Goal: Information Seeking & Learning: Learn about a topic

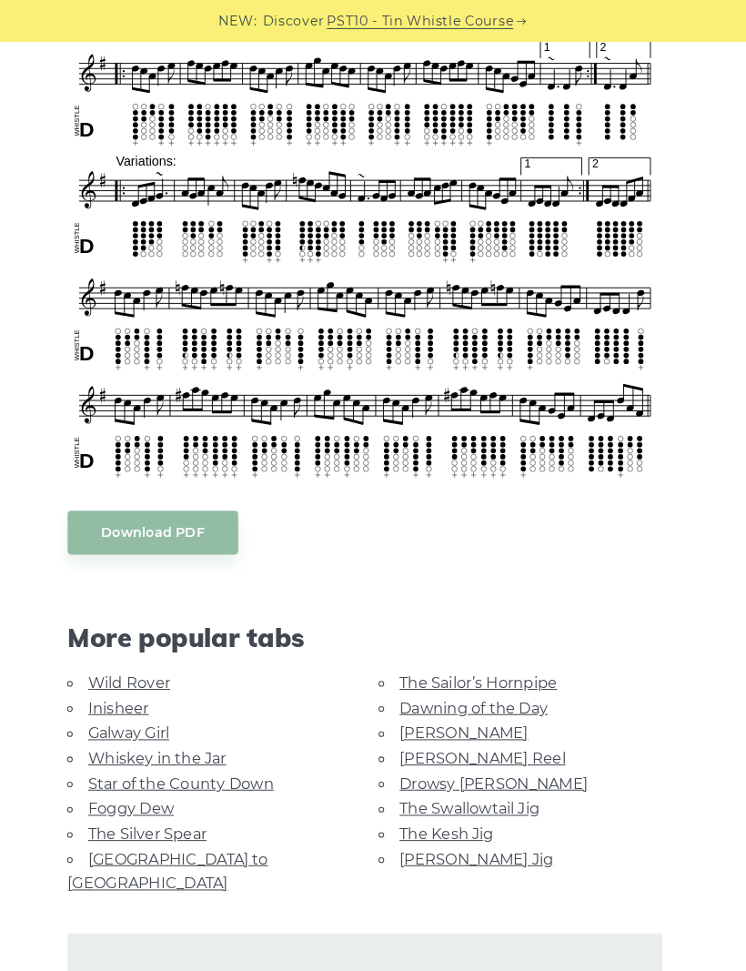
scroll to position [632, 0]
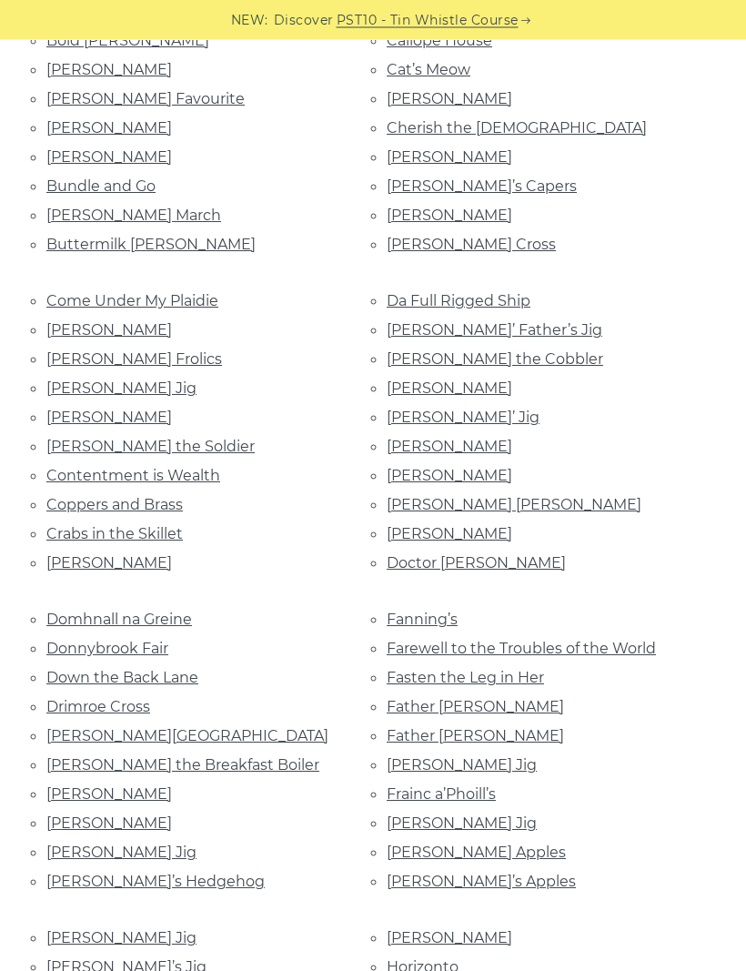
scroll to position [805, 0]
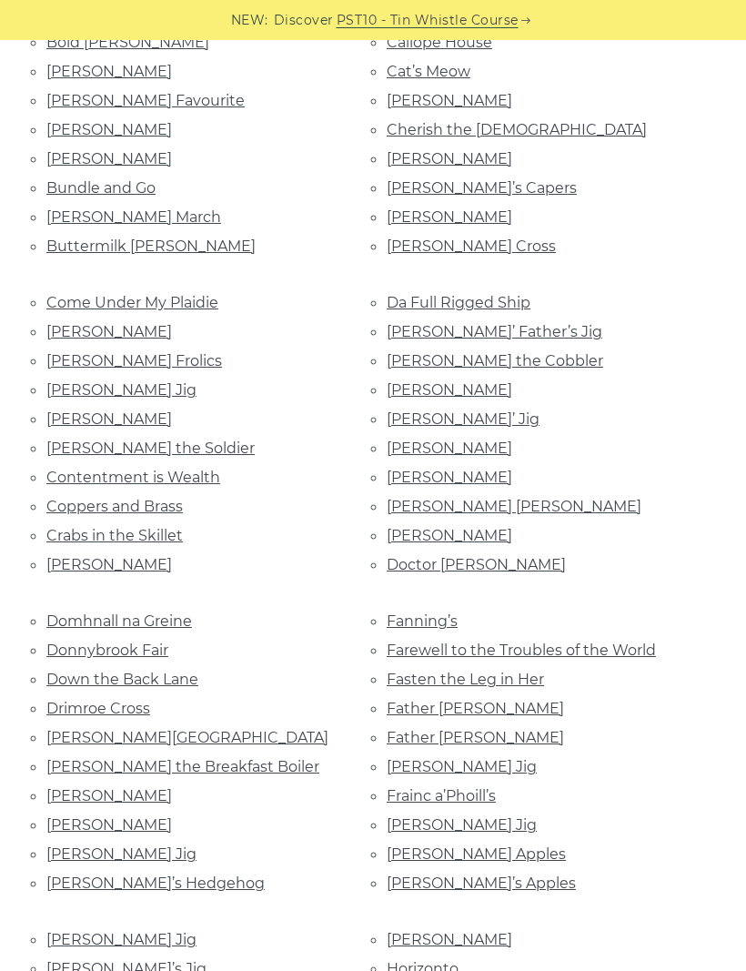
click at [498, 124] on link "Cherish the Ladies" at bounding box center [517, 129] width 260 height 17
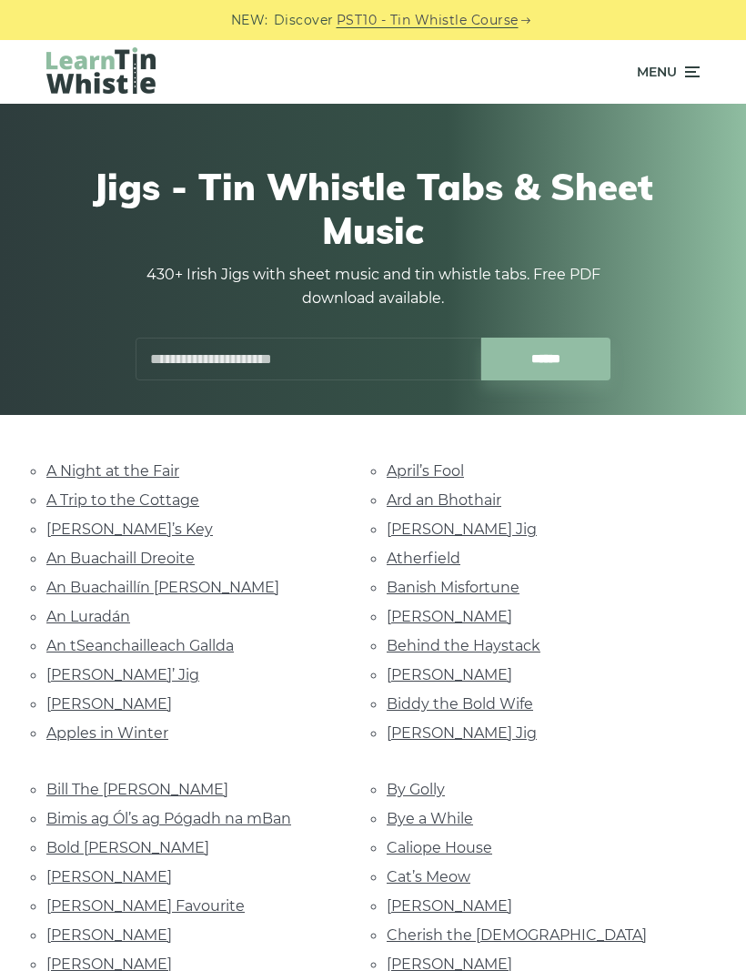
scroll to position [866, 0]
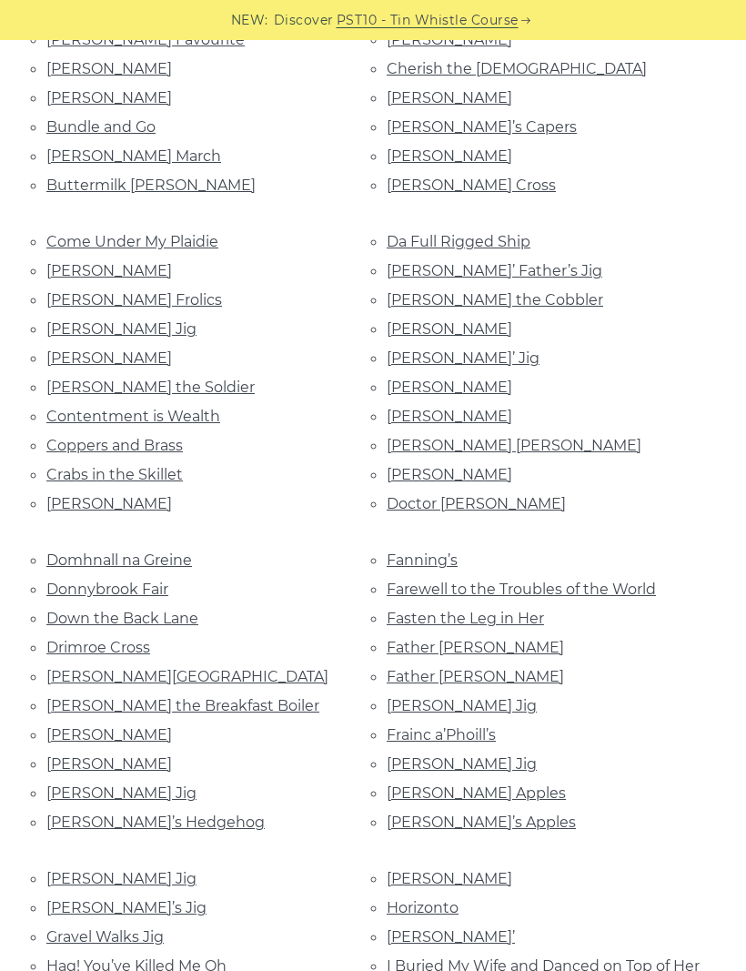
click at [395, 581] on link "Farewell to the Troubles of the World" at bounding box center [521, 589] width 269 height 17
click at [70, 697] on link "Earl the Breakfast Boiler" at bounding box center [182, 705] width 273 height 17
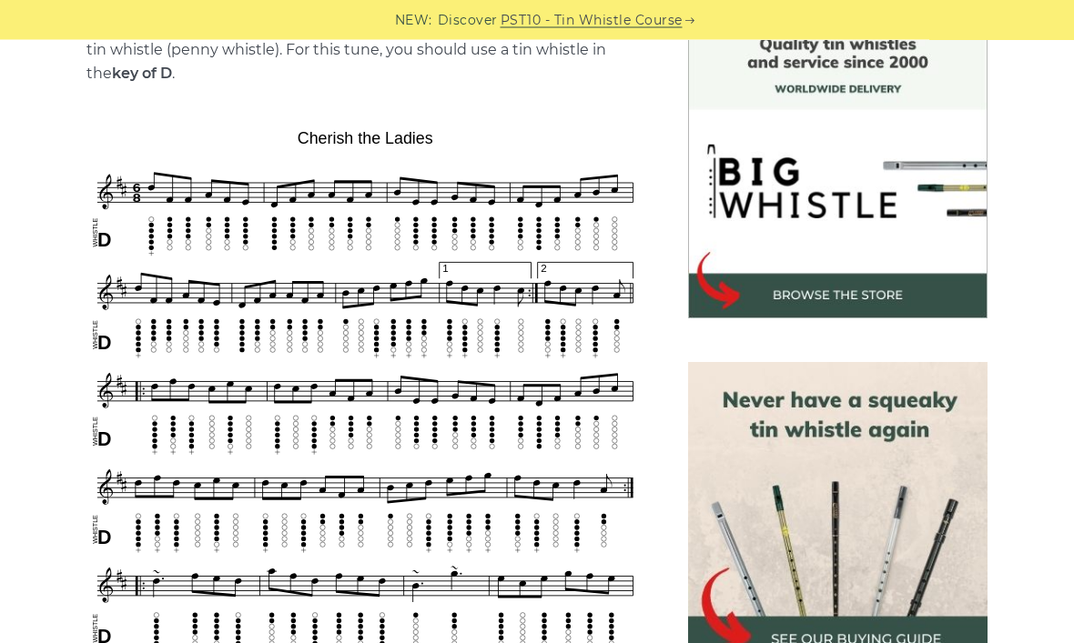
scroll to position [503, 0]
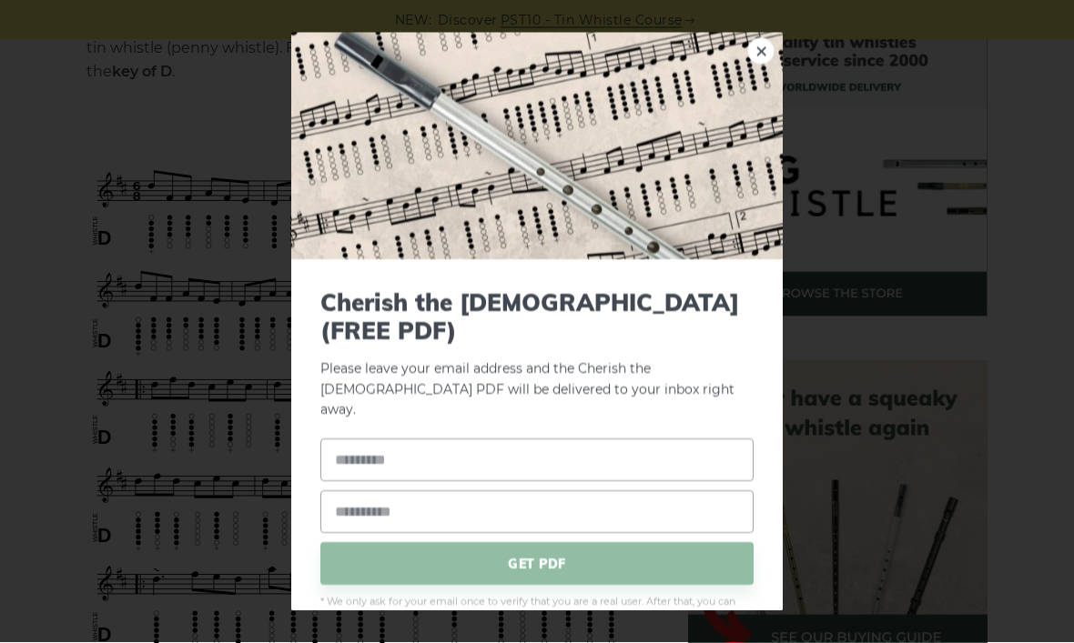
scroll to position [504, 0]
click at [745, 65] on link "×" at bounding box center [760, 50] width 27 height 27
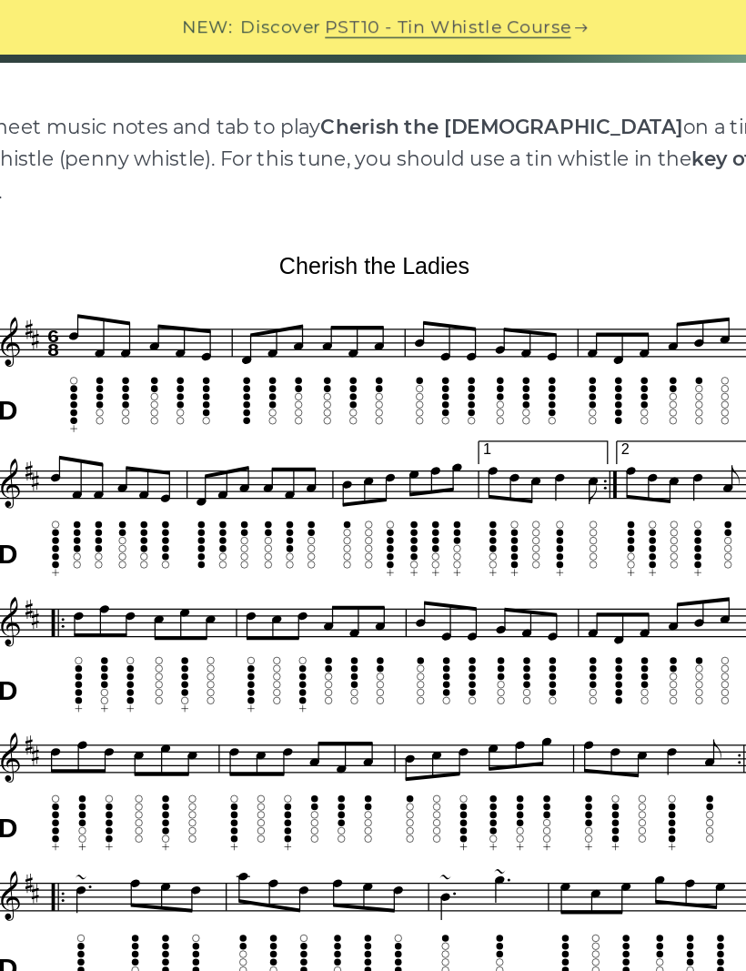
scroll to position [353, 0]
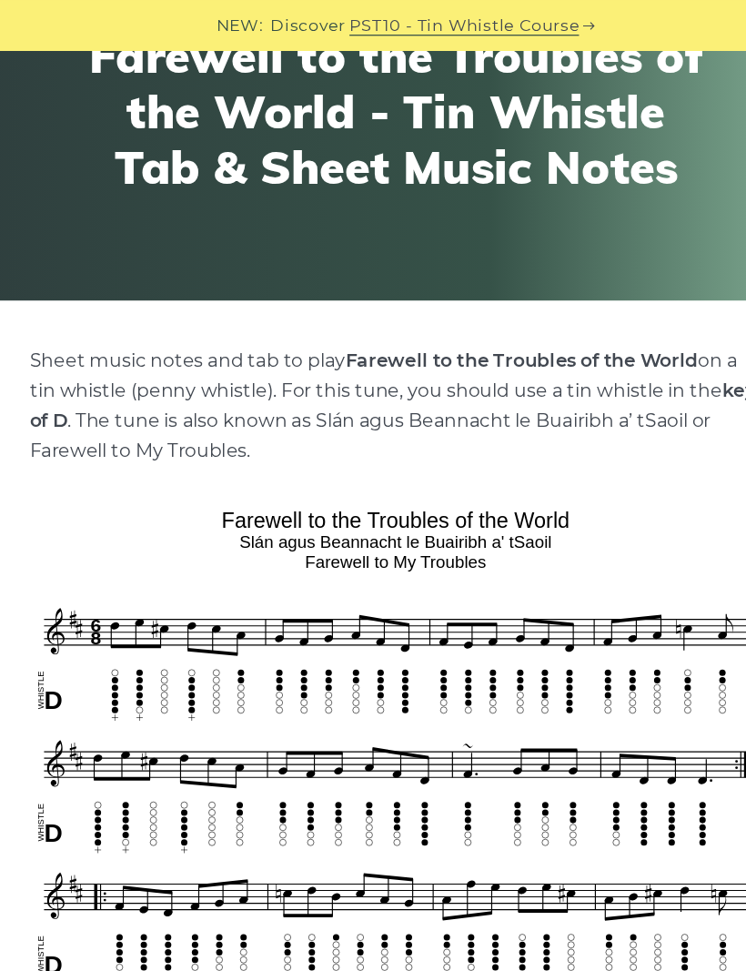
scroll to position [169, 0]
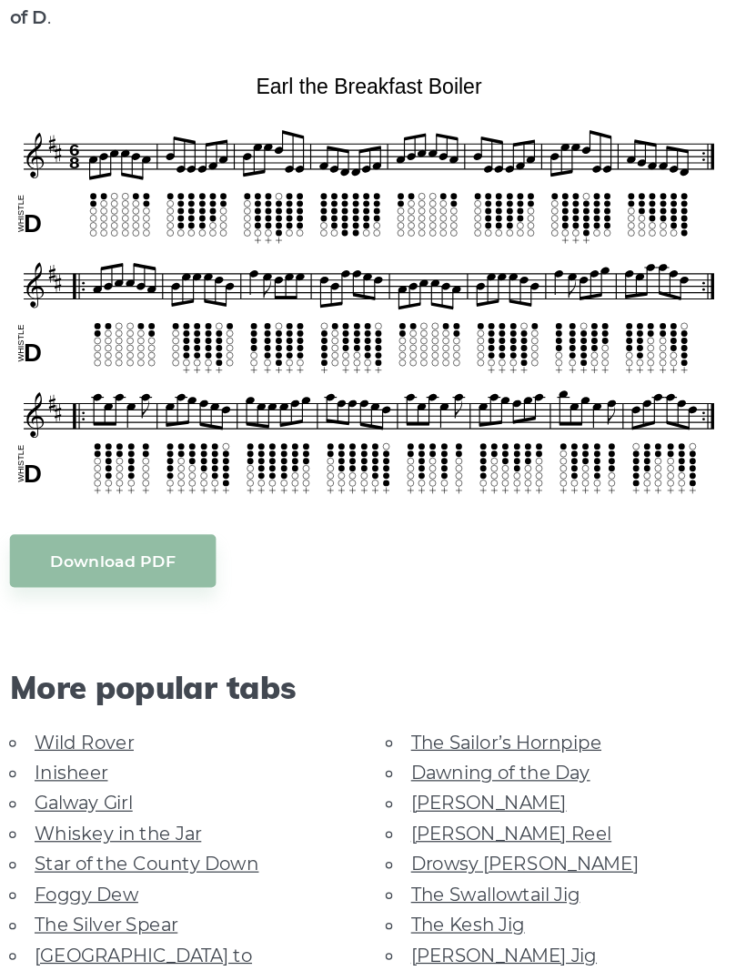
scroll to position [359, 0]
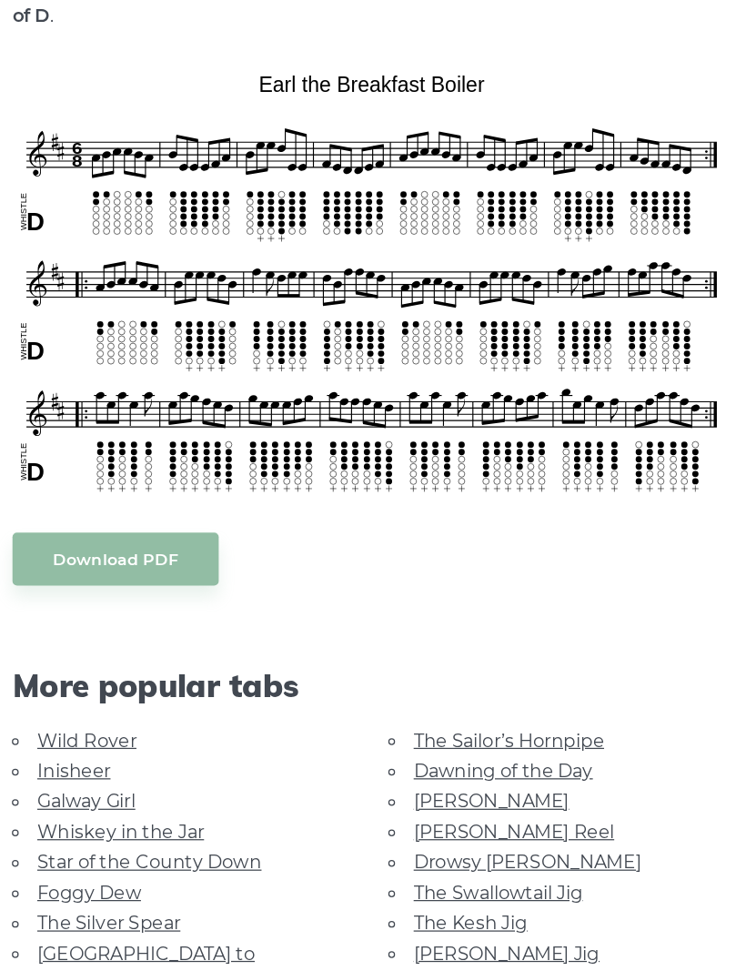
click at [407, 850] on link "The Swallowtail Jig" at bounding box center [475, 858] width 137 height 17
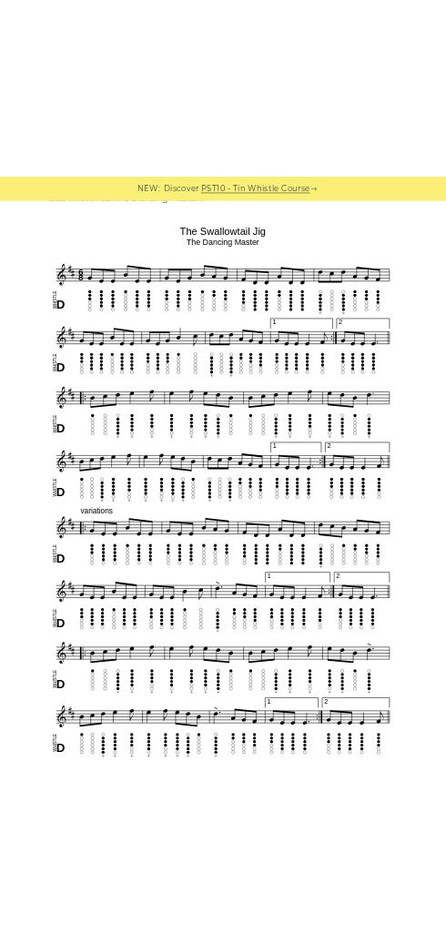
scroll to position [248, 0]
